Goal: Information Seeking & Learning: Find specific fact

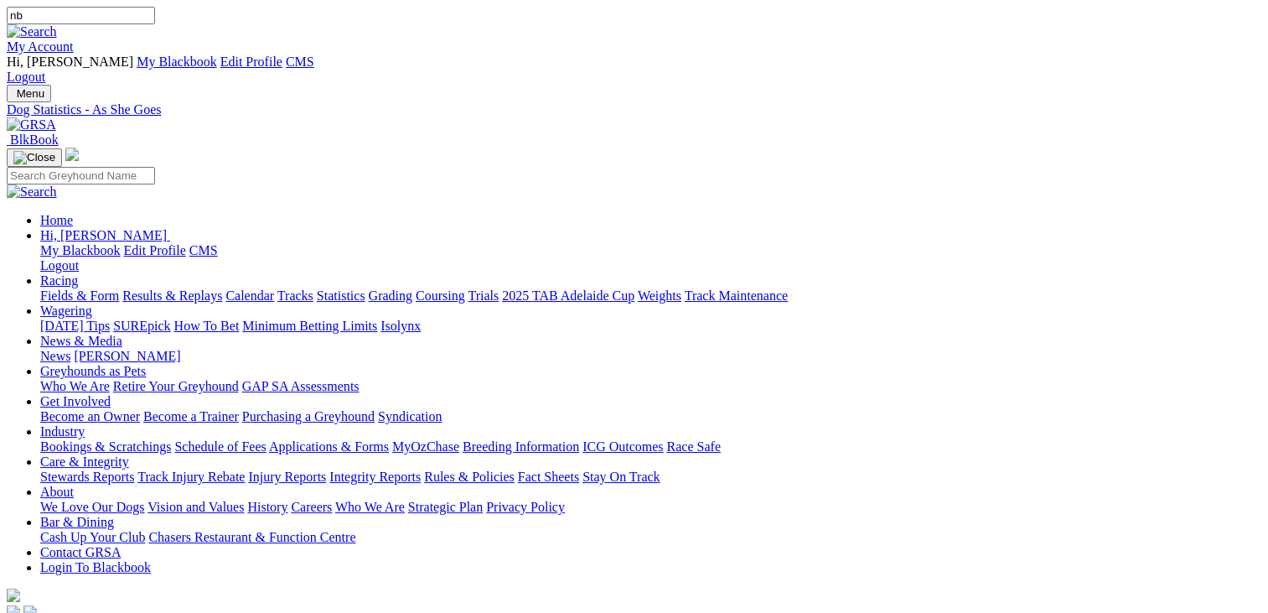
type input "n"
type input "bourne model"
drag, startPoint x: 0, startPoint y: 0, endPoint x: 164, endPoint y: 535, distance: 559.6
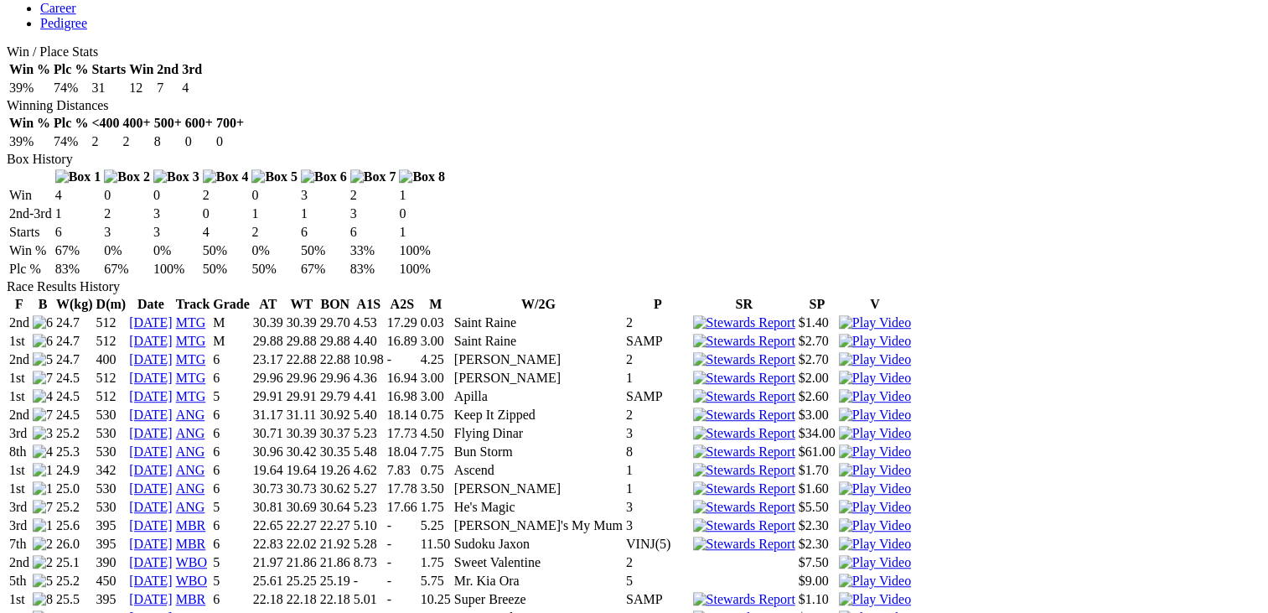
scroll to position [1073, 0]
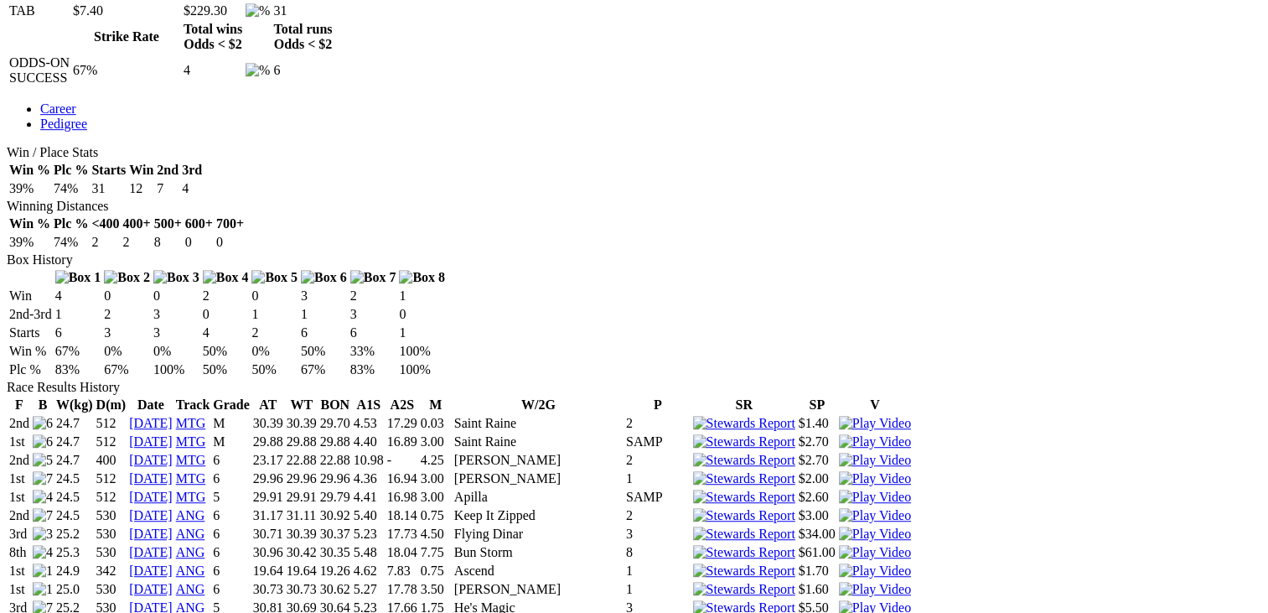
scroll to position [937, 0]
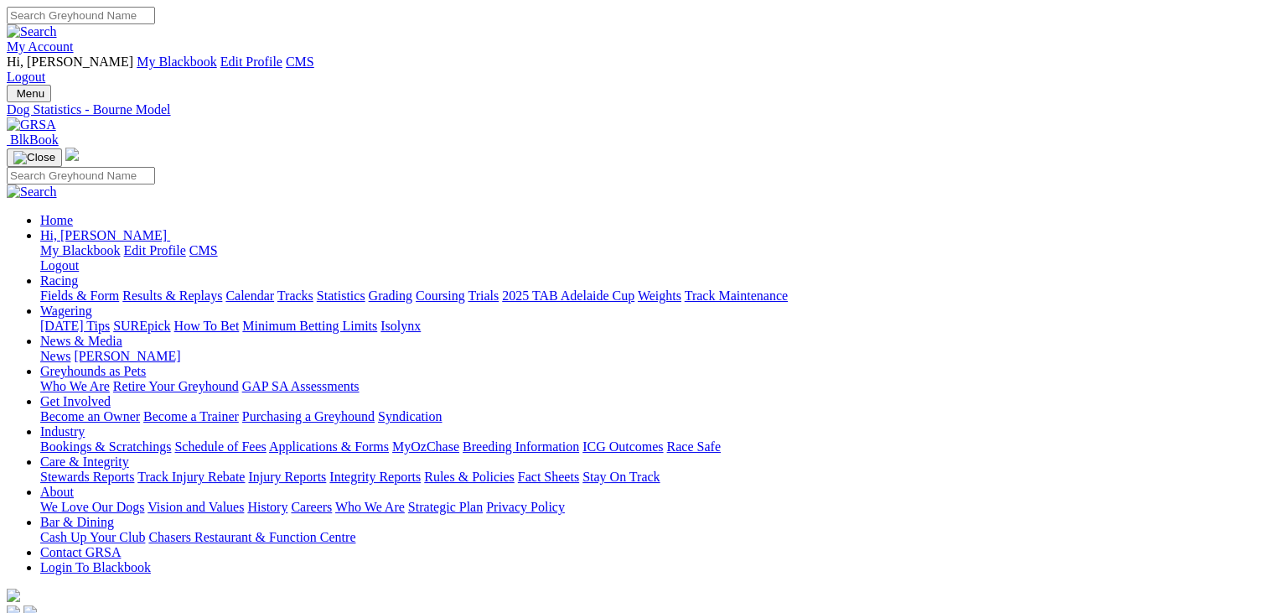
scroll to position [0, 0]
click at [56, 117] on img at bounding box center [31, 124] width 49 height 15
